Goal: Find specific page/section: Find specific page/section

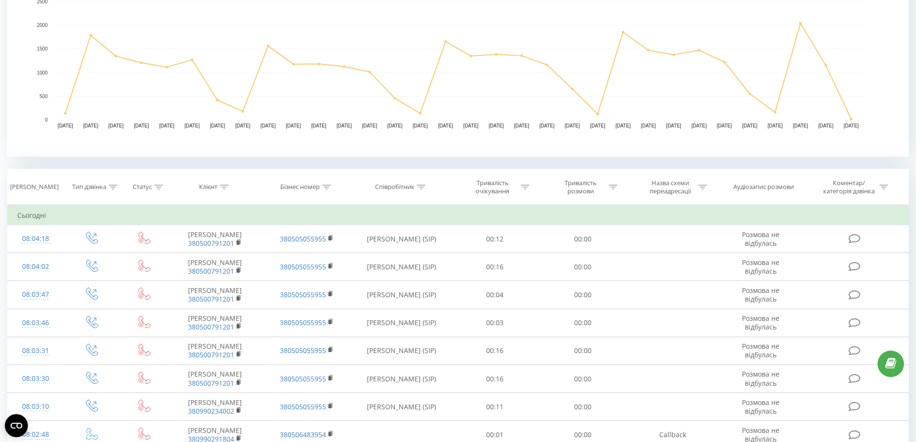
scroll to position [337, 0]
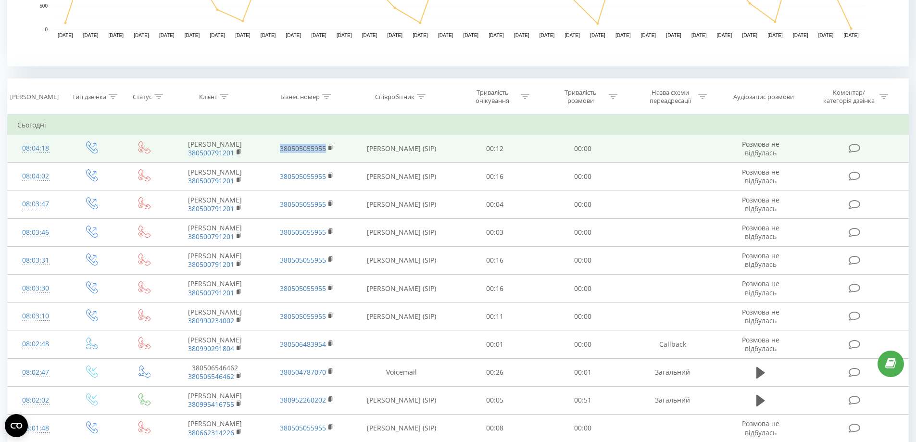
drag, startPoint x: 334, startPoint y: 154, endPoint x: 273, endPoint y: 151, distance: 61.2
click at [273, 151] on td "380505055955" at bounding box center [306, 149] width 91 height 28
drag, startPoint x: 239, startPoint y: 152, endPoint x: 266, endPoint y: 152, distance: 27.4
click at [239, 152] on rect at bounding box center [238, 152] width 3 height 4
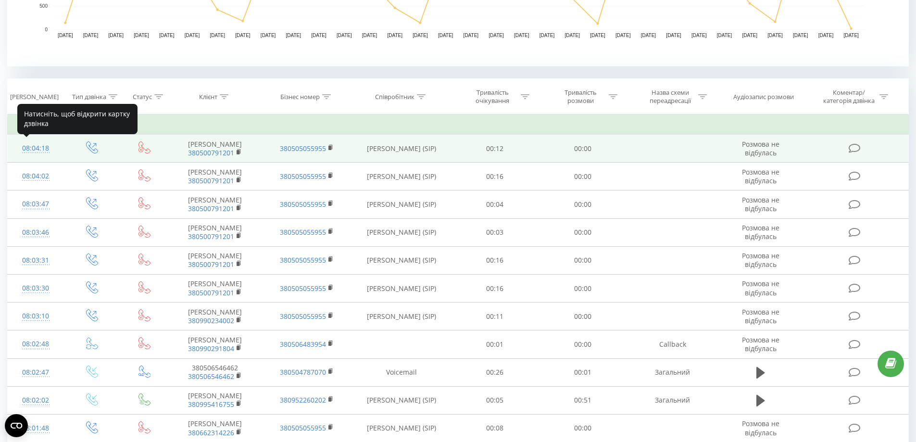
drag, startPoint x: 30, startPoint y: 146, endPoint x: 63, endPoint y: 152, distance: 33.1
click at [29, 147] on div "08:04:18" at bounding box center [35, 148] width 37 height 19
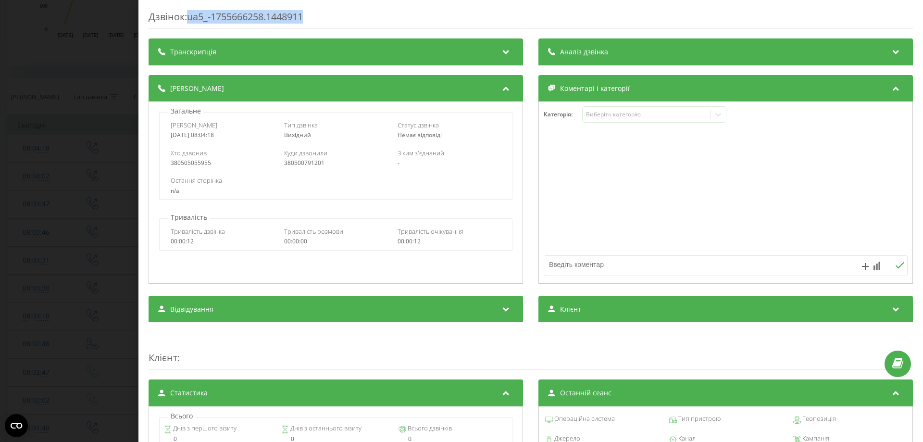
drag, startPoint x: 326, startPoint y: 24, endPoint x: 192, endPoint y: 18, distance: 134.3
click at [192, 18] on div "Дзвінок : ua5_-1755666258.1448911" at bounding box center [531, 19] width 765 height 19
copy div "ua5_-1755666258.1448911"
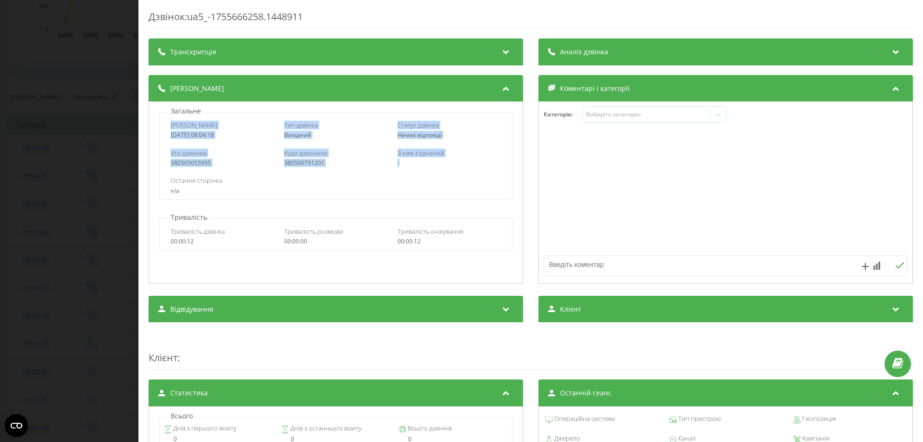
drag, startPoint x: 166, startPoint y: 126, endPoint x: 427, endPoint y: 163, distance: 263.8
click at [427, 163] on div "Дата дзвінка 2025-08-20 08:04:18 Тип дзвінка Вихідний Статус дзвінка Немає відп…" at bounding box center [335, 156] width 353 height 88
copy div "Дата дзвінка 2025-08-20 08:04:18 Тип дзвінка Вихідний Статус дзвінка Немає відп…"
click at [108, 151] on div "Дзвінок : ua5_-1755666258.1448911 Транскрипція Для AI-аналізу майбутніх дзвінкі…" at bounding box center [461, 221] width 923 height 442
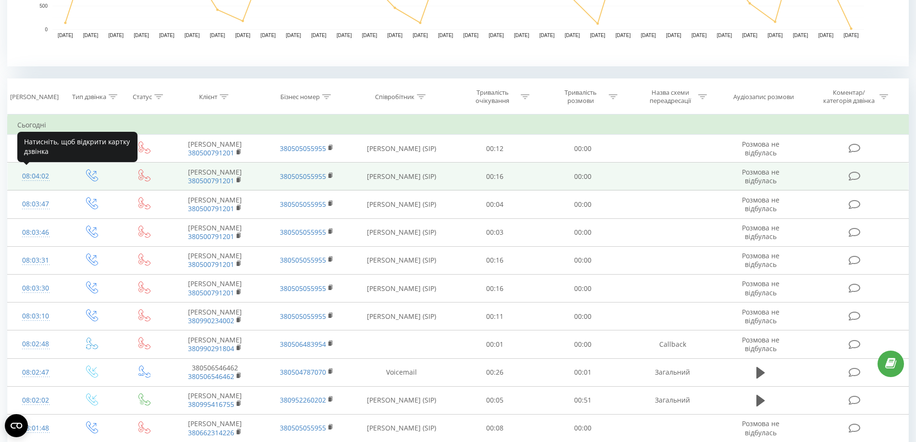
click at [39, 176] on div "08:04:02" at bounding box center [35, 176] width 37 height 19
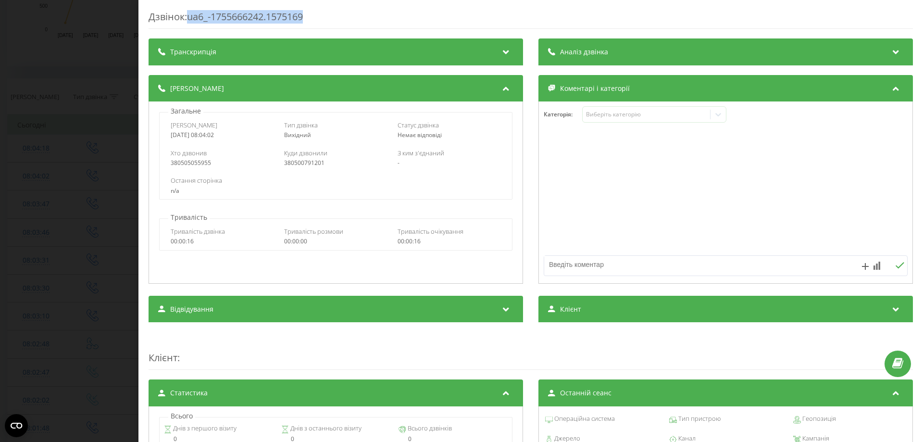
drag, startPoint x: 191, startPoint y: 2, endPoint x: 197, endPoint y: 24, distance: 22.9
click at [190, 17] on div "Дзвінок : ua6_-1755666242.1575169" at bounding box center [531, 19] width 765 height 19
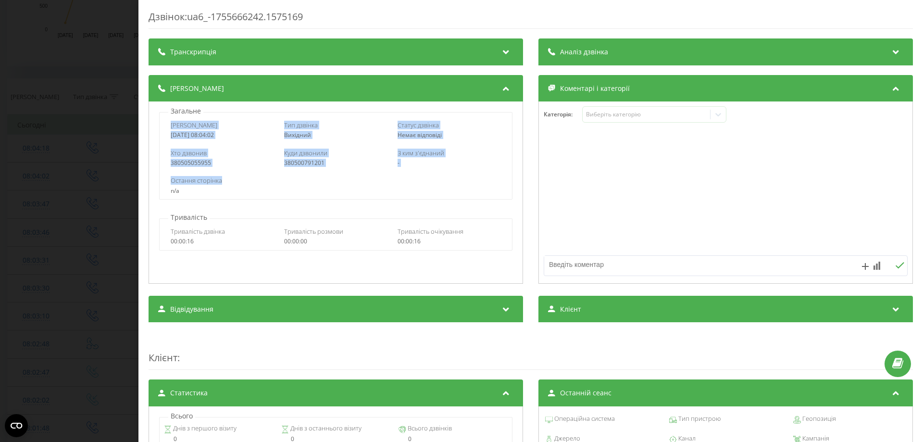
drag, startPoint x: 169, startPoint y: 125, endPoint x: 419, endPoint y: 174, distance: 254.8
click at [419, 174] on div "Дата дзвінка 2025-08-20 08:04:02 Тип дзвінка Вихідний Статус дзвінка Немає відп…" at bounding box center [335, 156] width 353 height 88
click at [70, 88] on div "Дзвінок : ua6_-1755666242.1575169 Транскрипція Для AI-аналізу майбутніх дзвінкі…" at bounding box center [461, 221] width 923 height 442
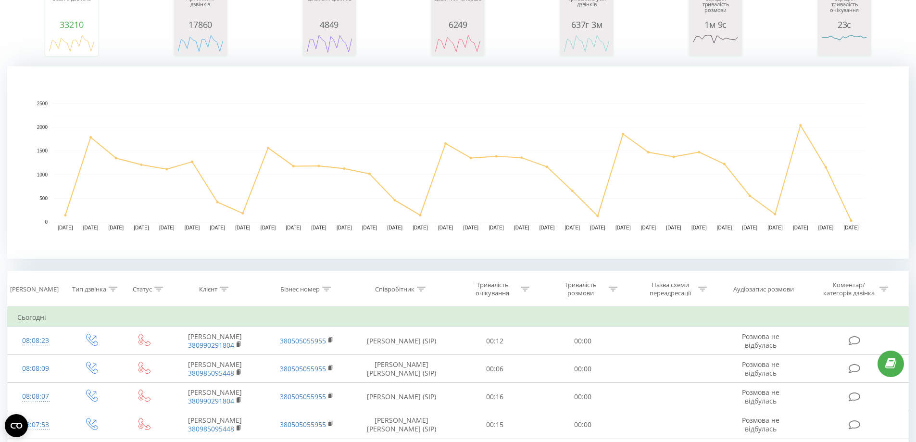
scroll to position [240, 0]
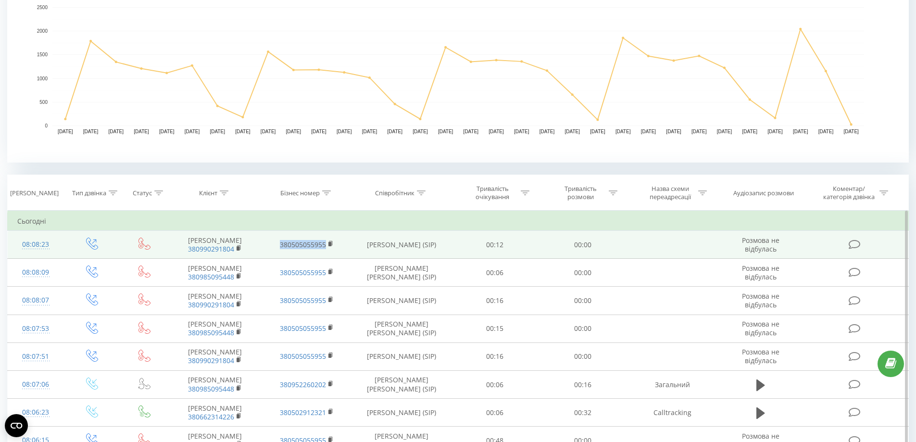
drag, startPoint x: 333, startPoint y: 253, endPoint x: 277, endPoint y: 246, distance: 56.2
click at [277, 246] on td "380505055955" at bounding box center [306, 245] width 91 height 28
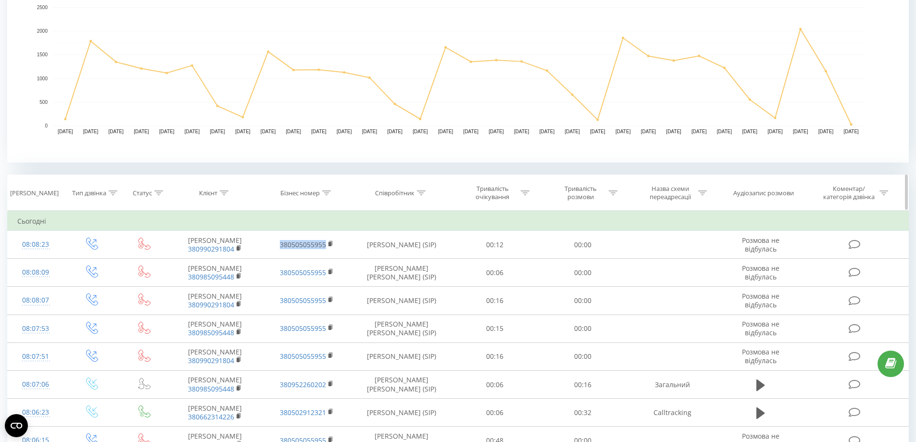
copy link "380505055955"
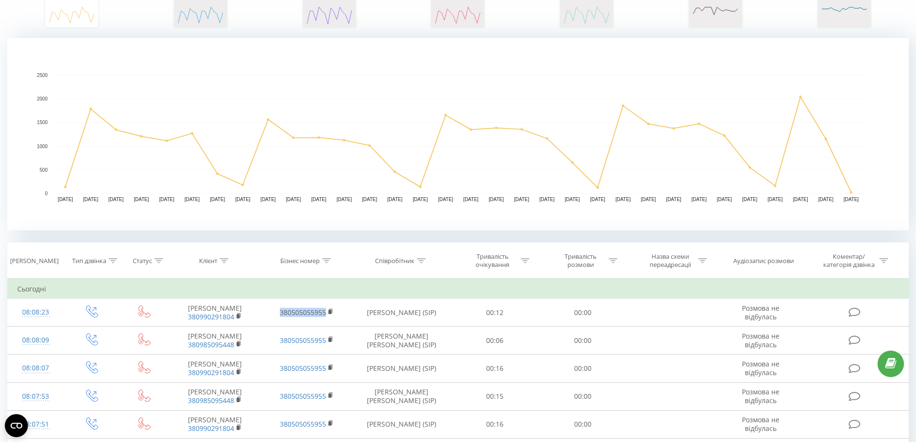
scroll to position [0, 0]
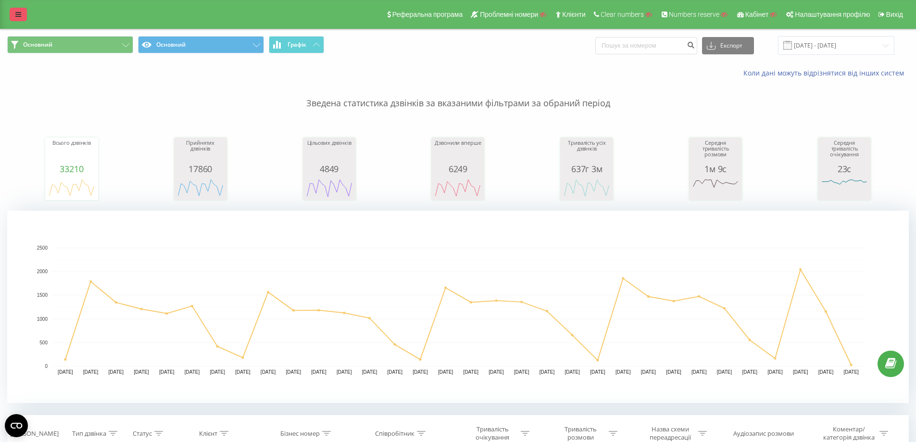
click at [18, 12] on icon at bounding box center [18, 14] width 6 height 7
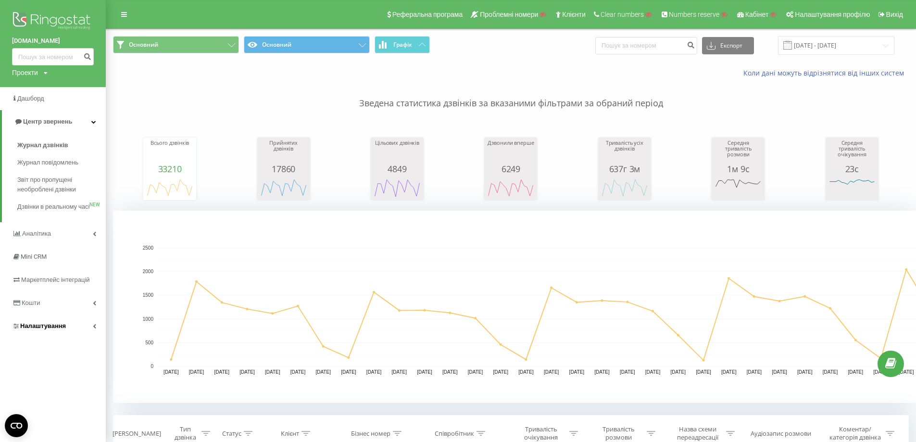
click at [52, 338] on link "Налаштування" at bounding box center [53, 326] width 106 height 23
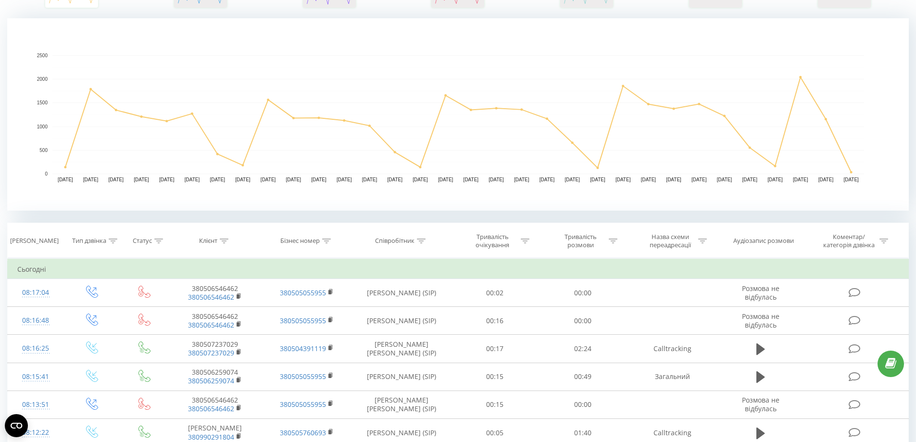
scroll to position [385, 0]
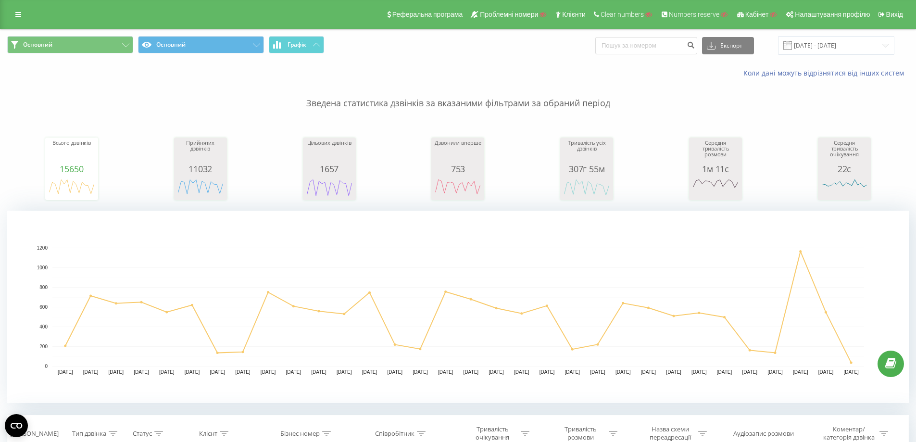
click at [12, 22] on div "Реферальна програма Проблемні номери Клієнти Clear numbers Numbers reserve Кабі…" at bounding box center [458, 14] width 916 height 29
click at [20, 14] on icon at bounding box center [18, 14] width 6 height 7
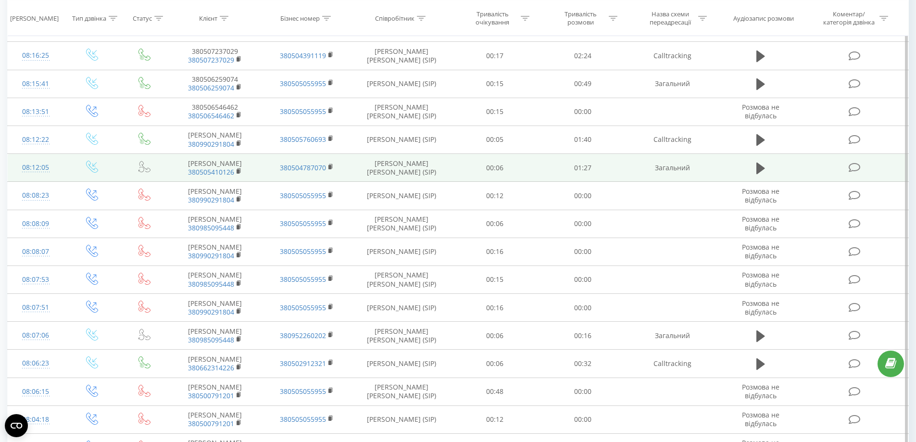
scroll to position [765, 0]
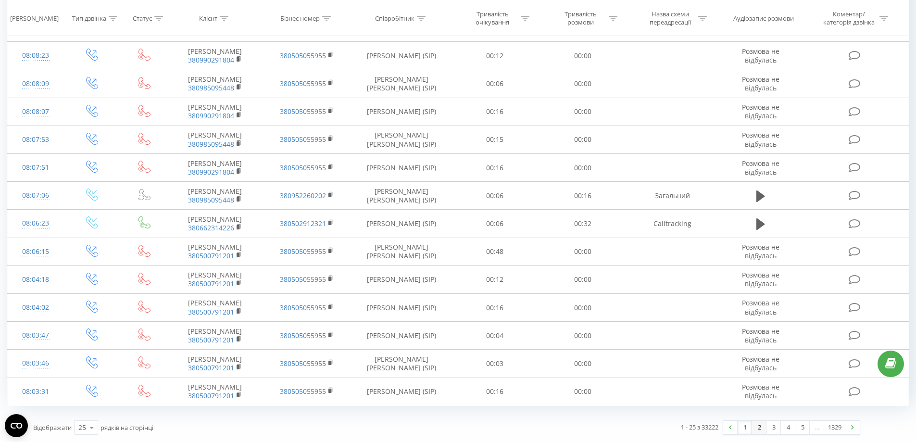
click at [756, 430] on link "2" at bounding box center [759, 427] width 14 height 13
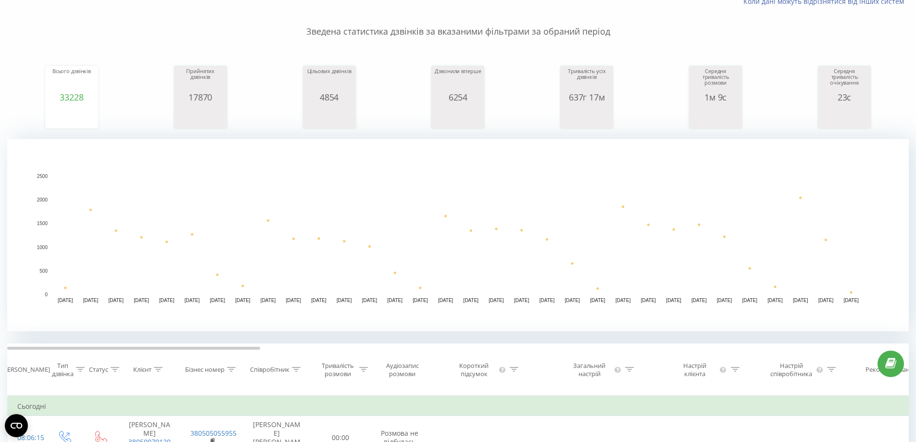
scroll to position [6, 0]
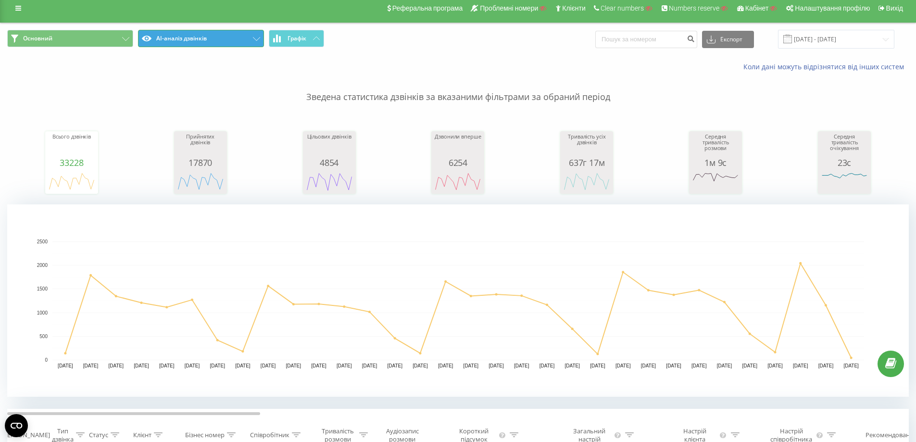
click at [203, 39] on button "AI-аналіз дзвінків" at bounding box center [201, 38] width 126 height 17
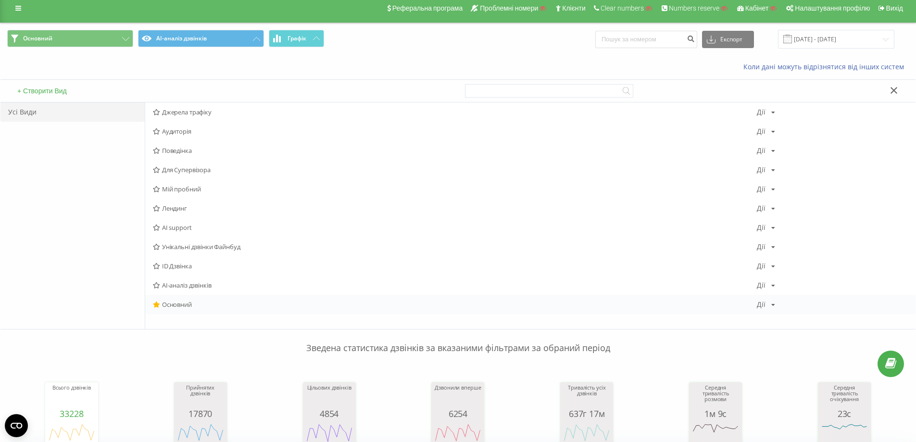
click at [190, 310] on div "Основний Дії Редагувати Копіювати Видалити За замовчуванням Поділитися" at bounding box center [530, 304] width 771 height 19
click at [209, 300] on div "Основний Дії Редагувати Копіювати Видалити За замовчуванням Поділитися" at bounding box center [530, 304] width 771 height 19
click at [189, 304] on span "Основний" at bounding box center [455, 304] width 604 height 7
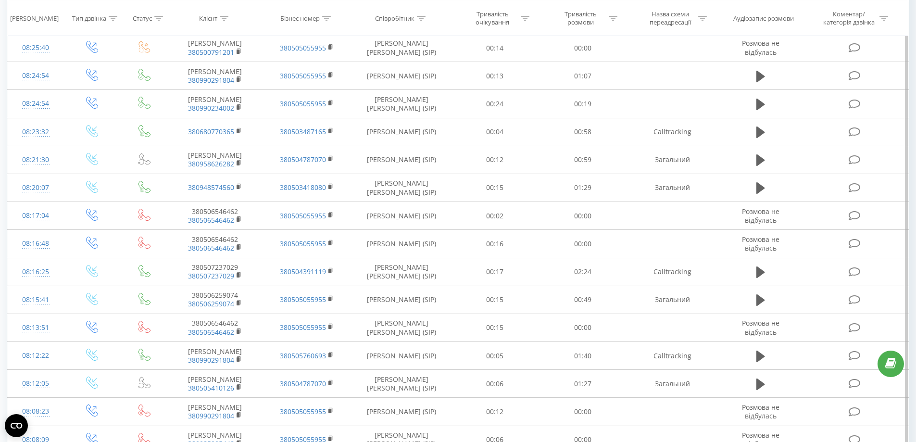
scroll to position [765, 0]
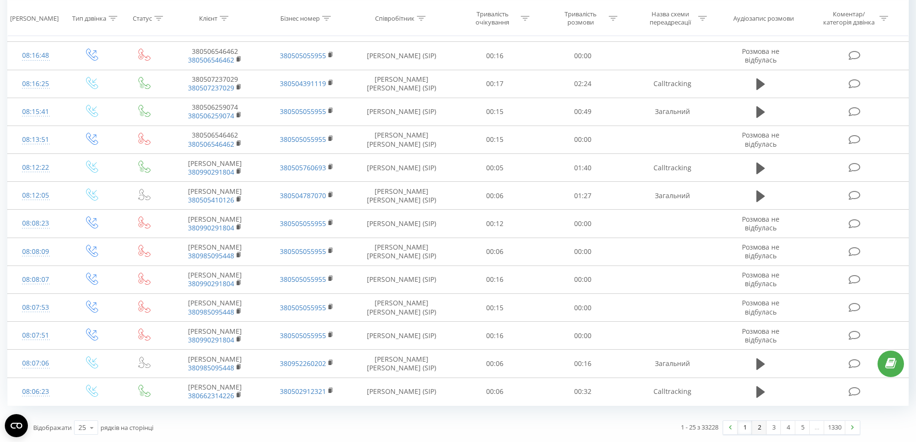
click at [755, 430] on link "2" at bounding box center [759, 427] width 14 height 13
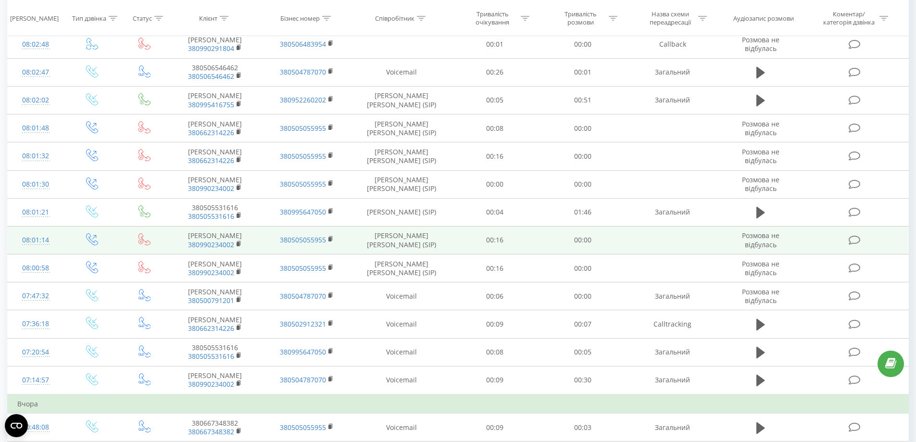
scroll to position [680, 0]
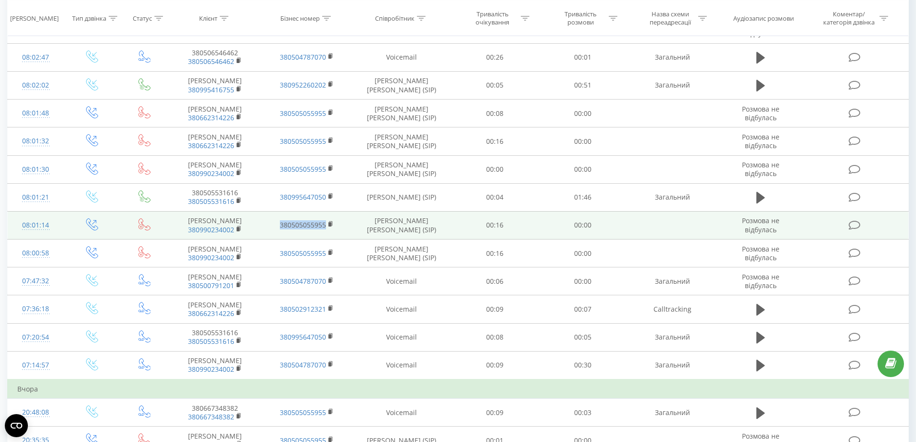
drag, startPoint x: 330, startPoint y: 234, endPoint x: 274, endPoint y: 230, distance: 56.4
click at [274, 230] on td "380505055955" at bounding box center [306, 225] width 91 height 28
copy link "380505055955"
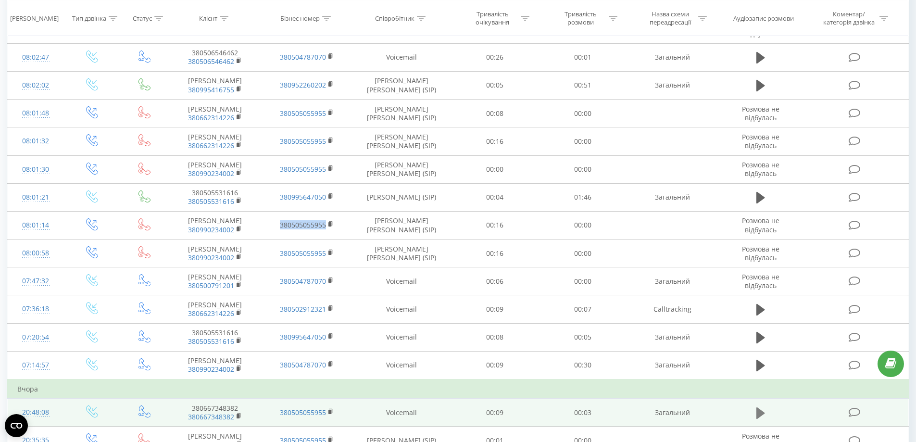
click at [756, 415] on button at bounding box center [761, 413] width 14 height 14
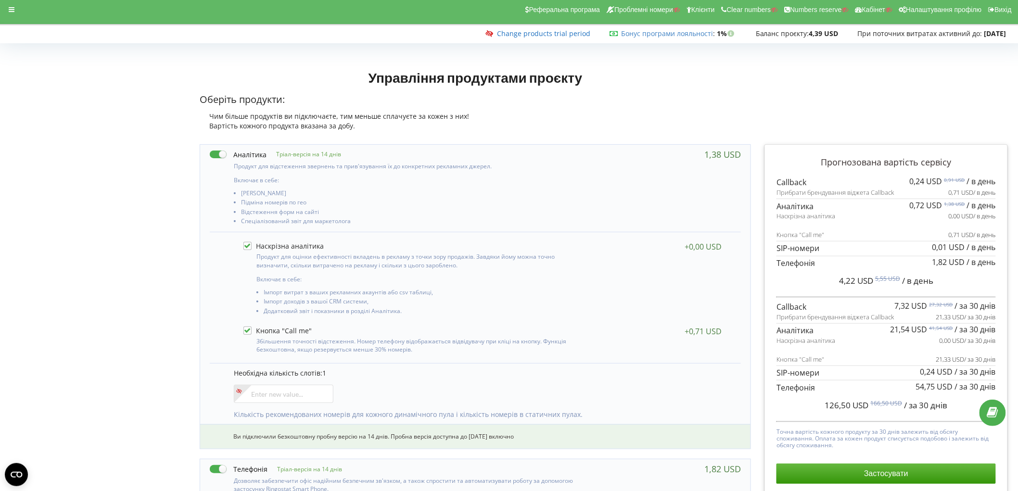
click at [527, 35] on link "Change products trial period" at bounding box center [543, 33] width 93 height 9
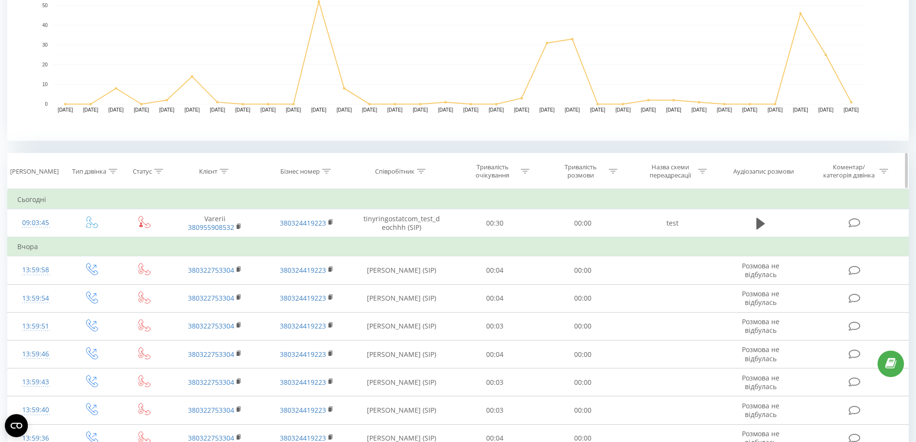
scroll to position [289, 0]
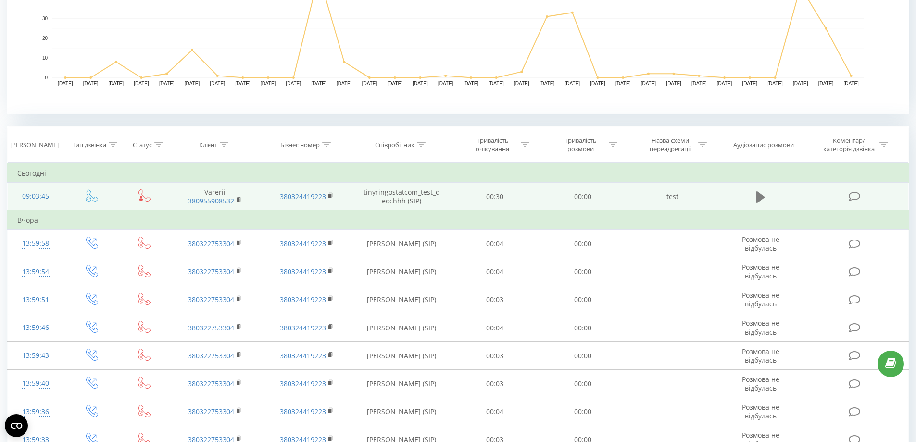
click at [758, 198] on icon at bounding box center [761, 197] width 9 height 12
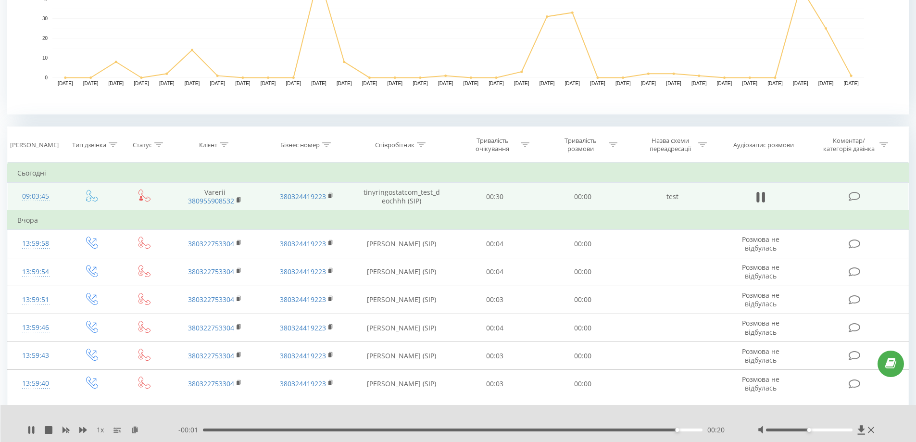
scroll to position [0, 0]
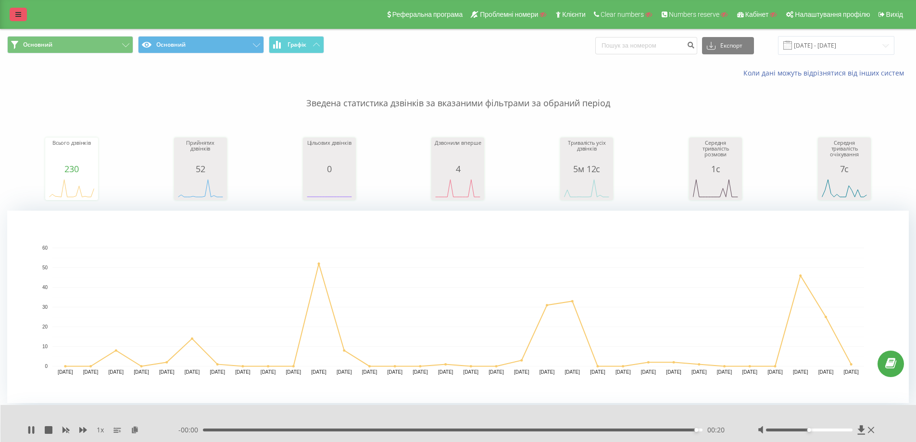
click at [22, 15] on link at bounding box center [18, 14] width 17 height 13
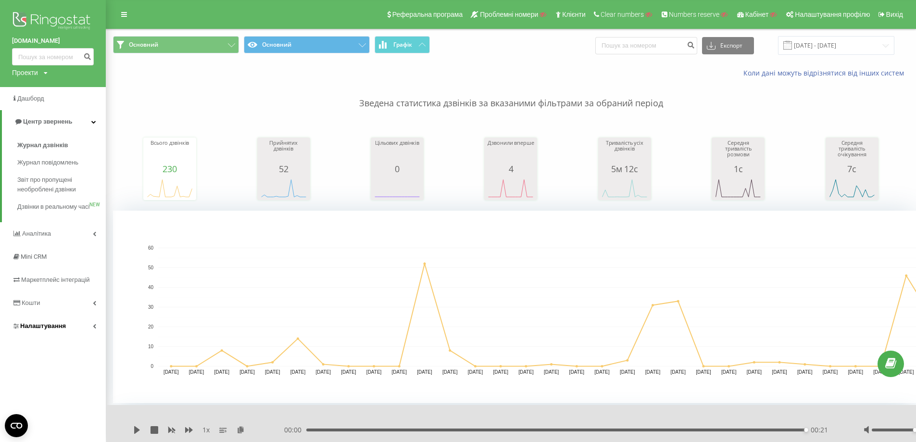
click at [58, 329] on span "Налаштування" at bounding box center [43, 325] width 46 height 7
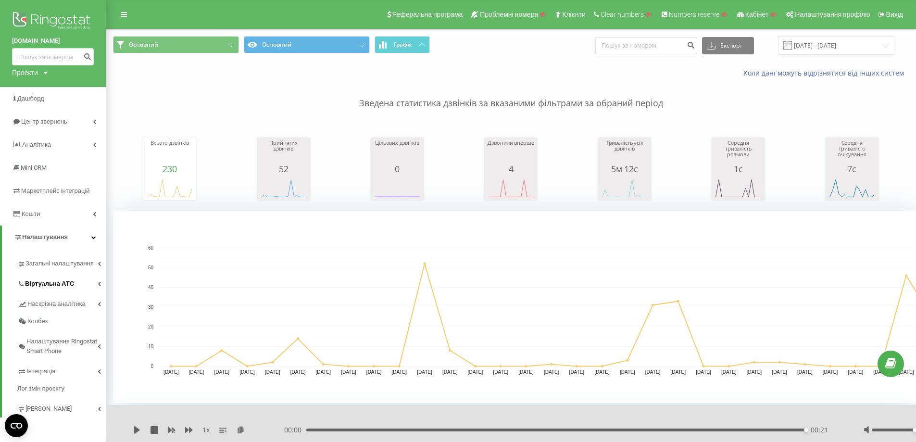
click at [64, 286] on span "Віртуальна АТС" at bounding box center [49, 284] width 49 height 10
click at [53, 404] on span "SIP акаунти" at bounding box center [47, 404] width 35 height 10
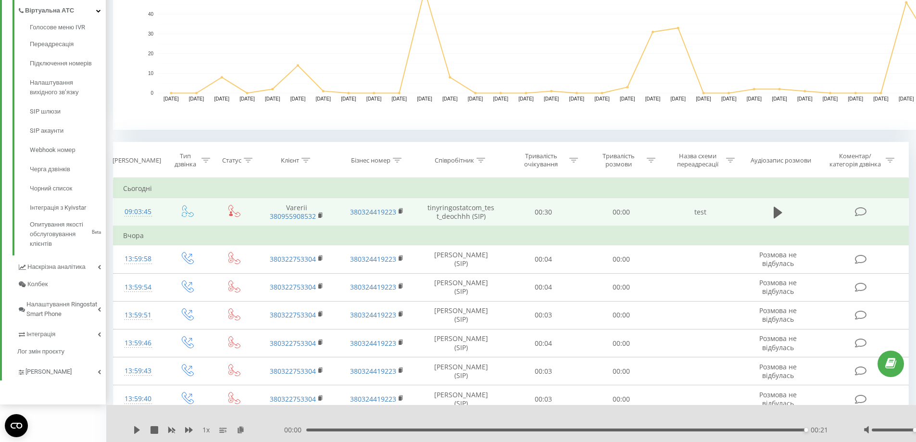
scroll to position [289, 0]
